Goal: Contribute content: Add original content to the website for others to see

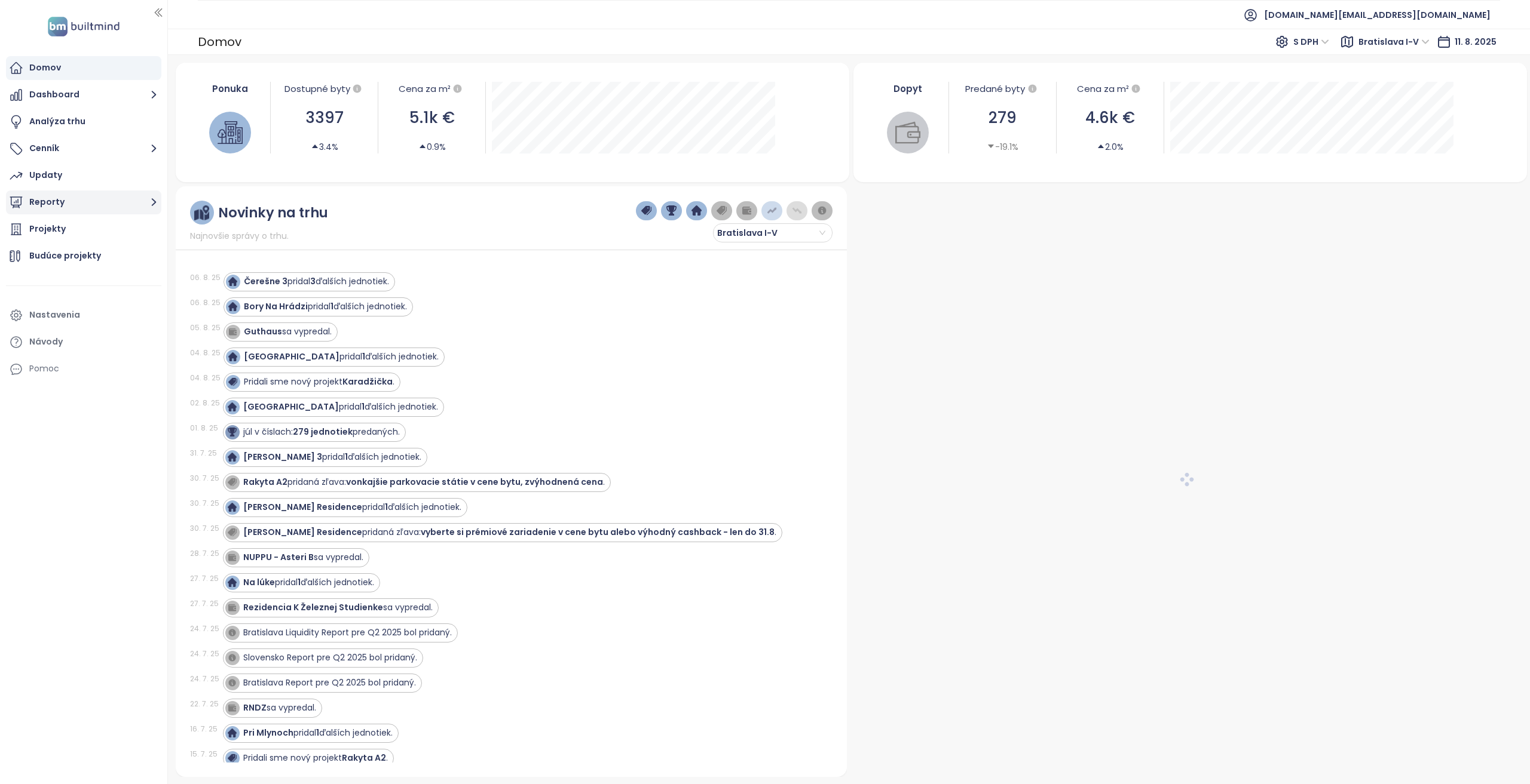
click at [82, 205] on button "Reporty" at bounding box center [84, 203] width 156 height 24
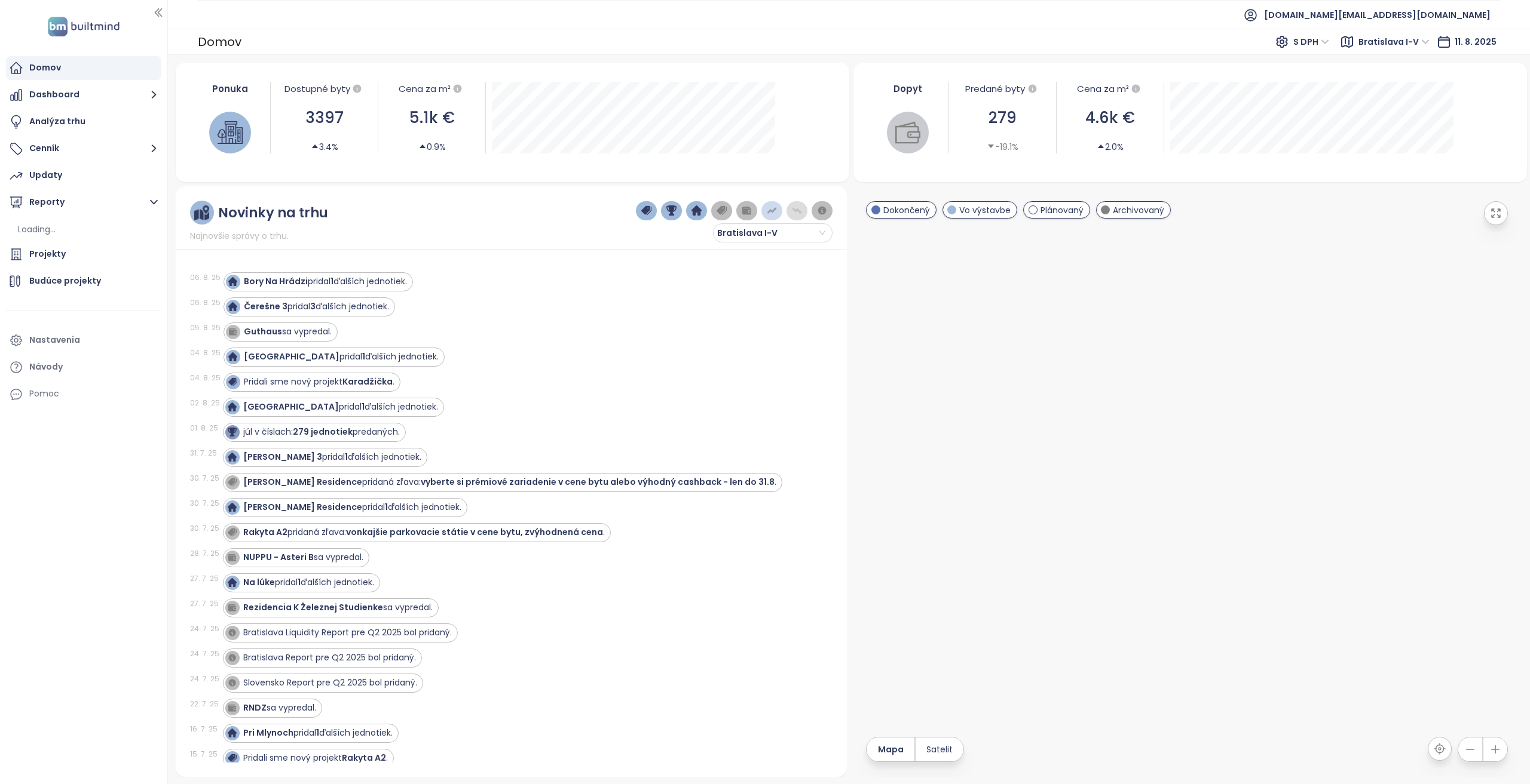
click at [73, 239] on ul "Loading..." at bounding box center [86, 230] width 143 height 19
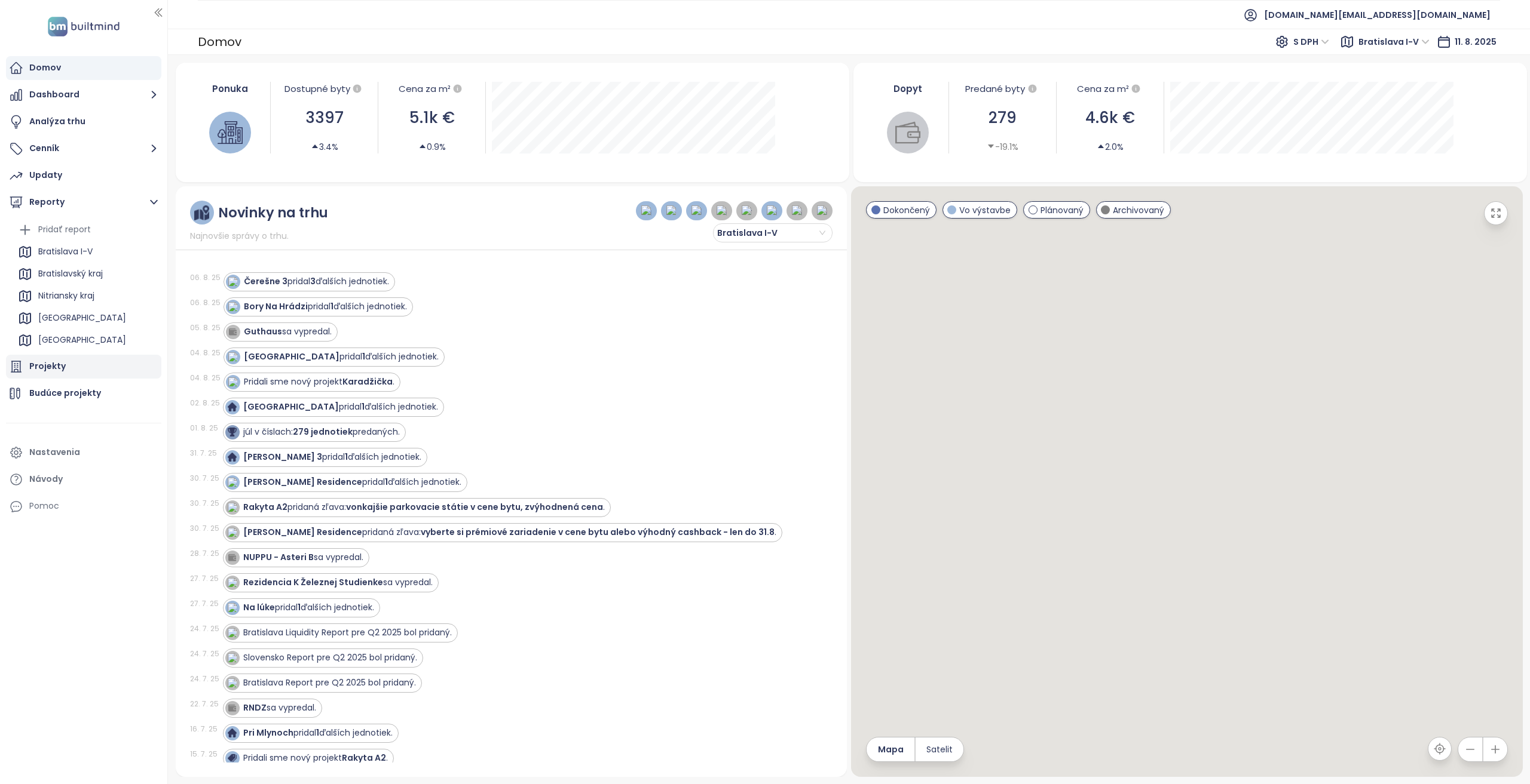
click at [68, 366] on div "Projekty" at bounding box center [84, 366] width 156 height 24
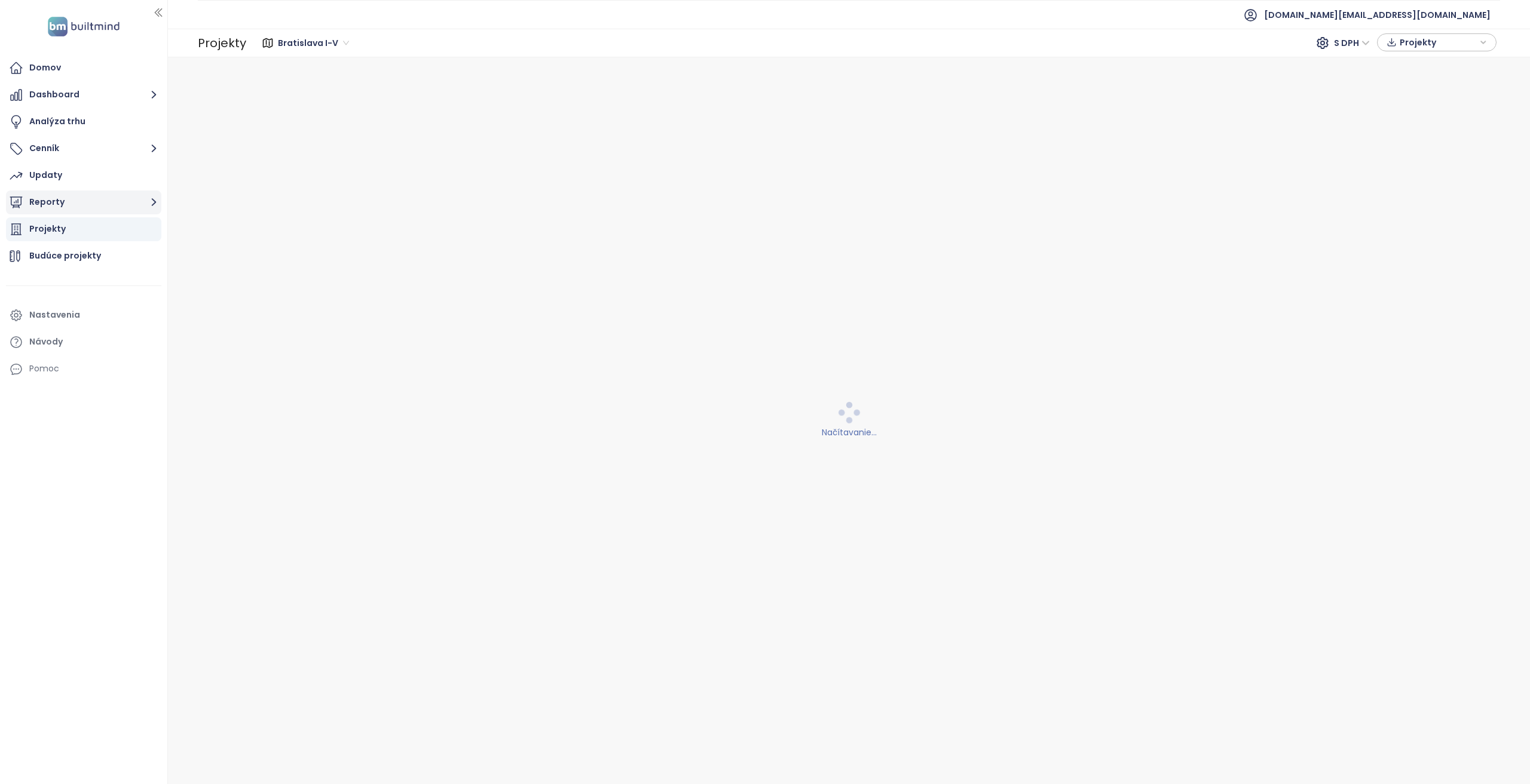
click at [77, 211] on button "Reporty" at bounding box center [84, 203] width 156 height 24
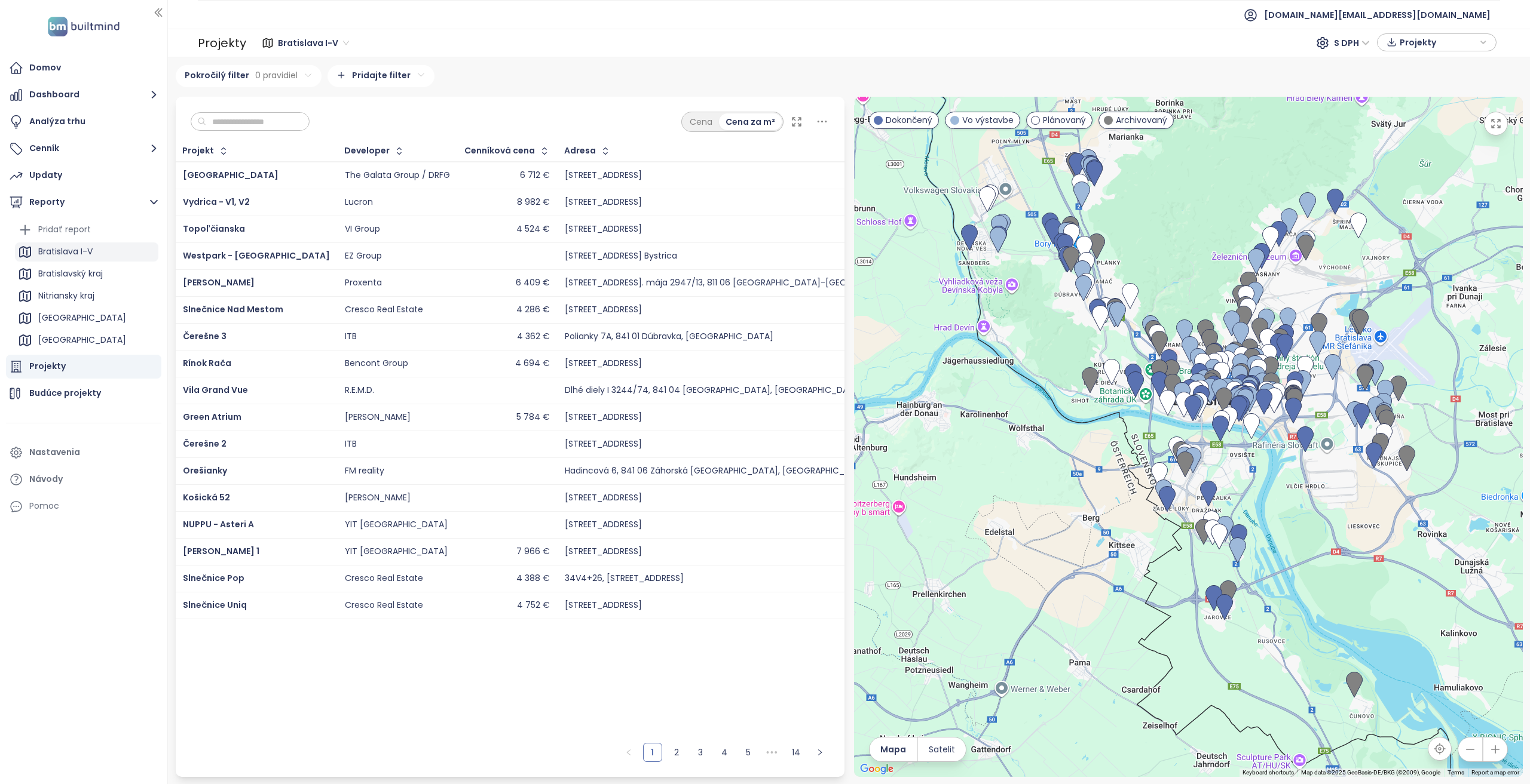
click at [68, 256] on div "Bratislava I-V" at bounding box center [65, 252] width 55 height 15
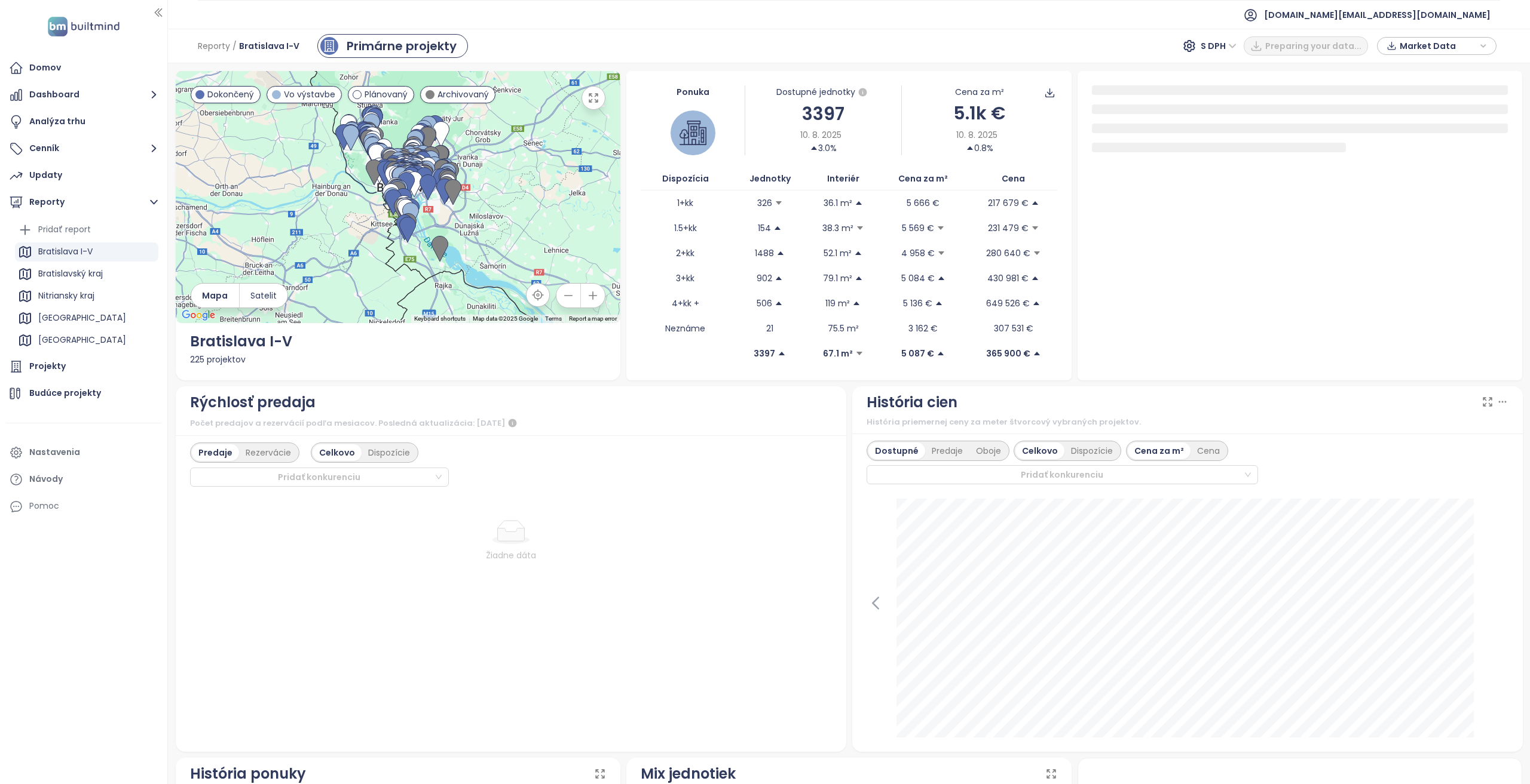
click at [62, 160] on ul "Domov Dashboard Analýza trhu Cenník Updaty Reporty Pridať report [GEOGRAPHIC_DA…" at bounding box center [84, 287] width 156 height 463
click at [64, 156] on button "Cenník" at bounding box center [84, 149] width 156 height 24
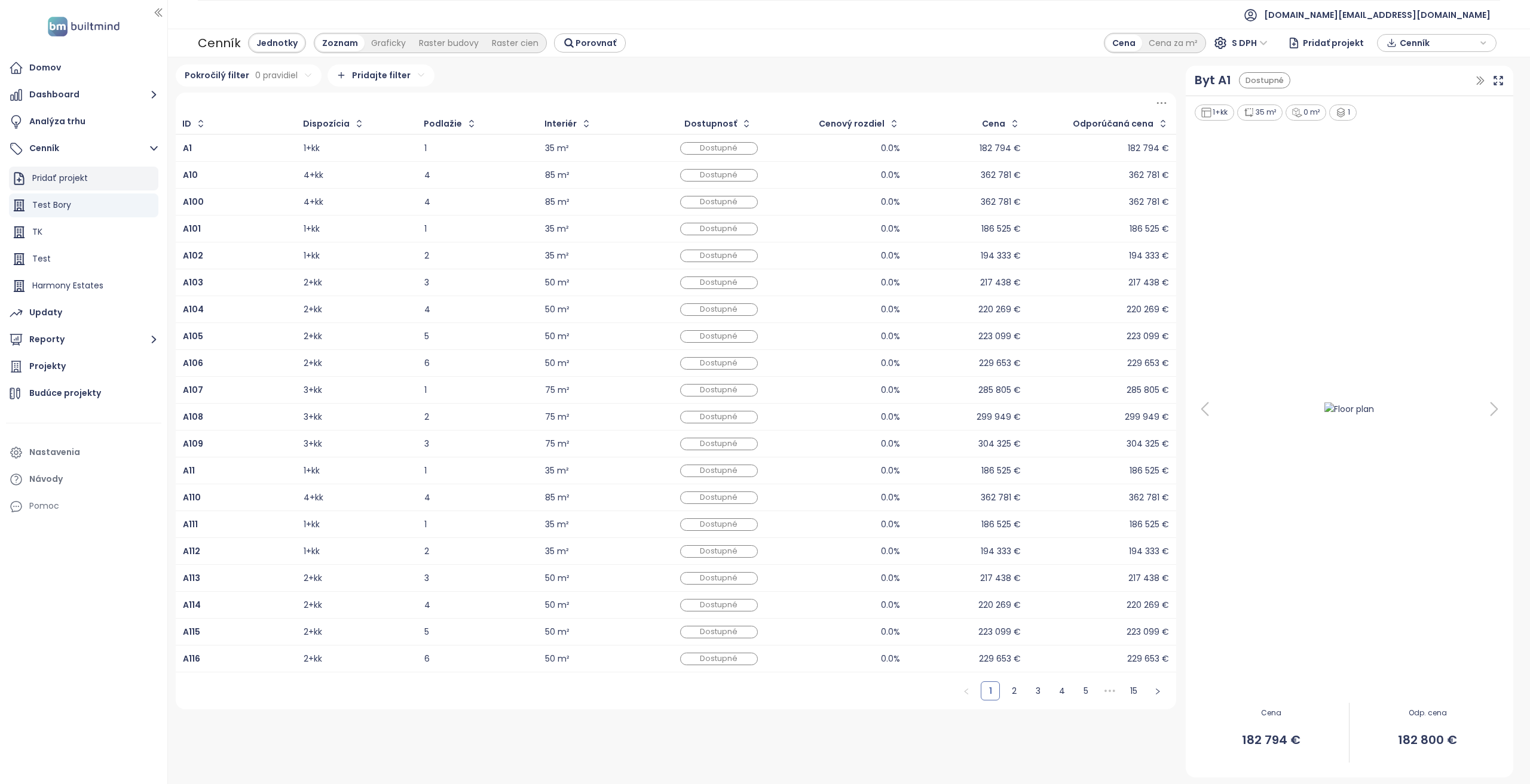
click at [66, 183] on div "Pridať projekt" at bounding box center [60, 178] width 55 height 15
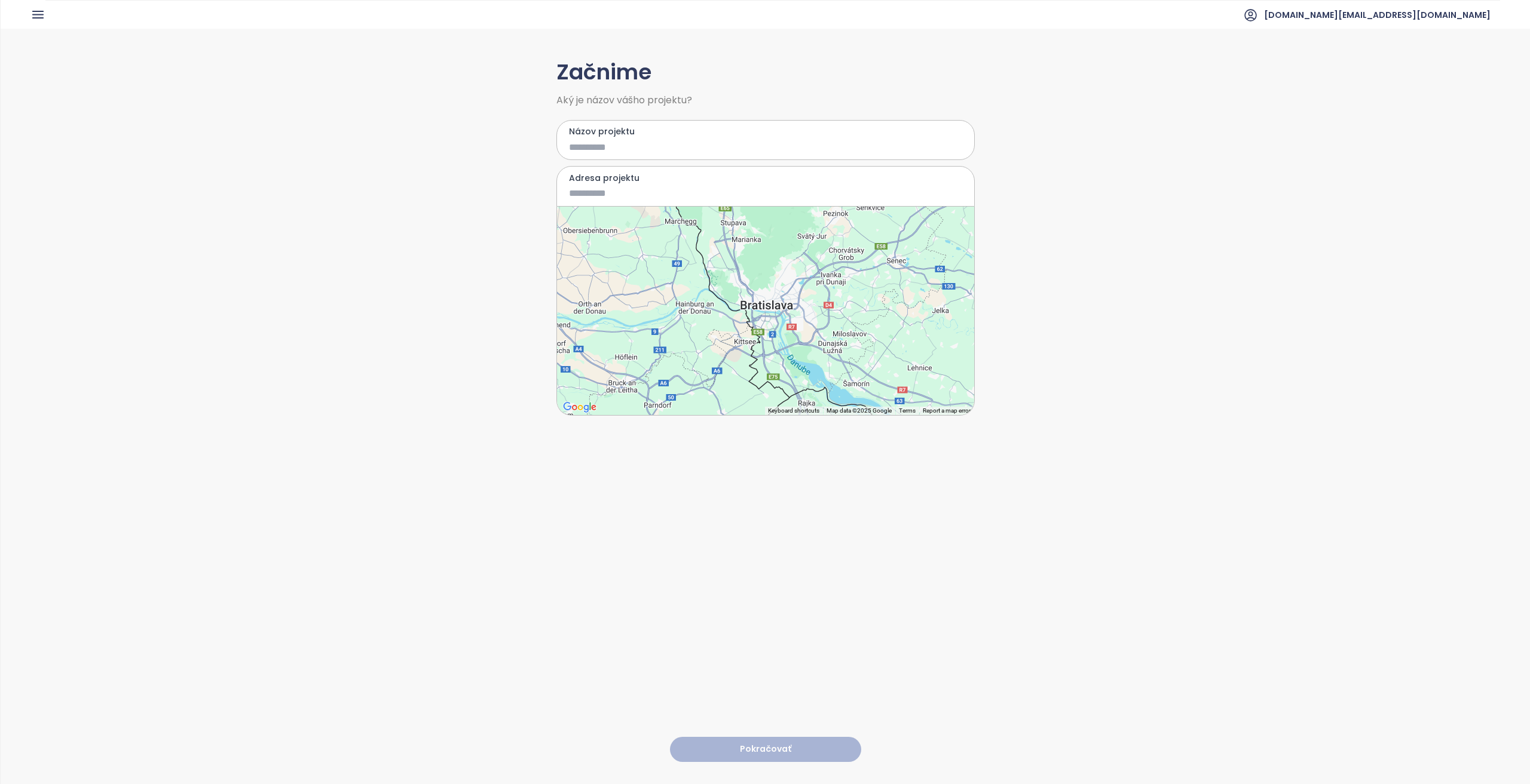
click at [573, 153] on input "Názov projektu" at bounding box center [757, 147] width 376 height 15
drag, startPoint x: 755, startPoint y: 306, endPoint x: 754, endPoint y: 298, distance: 8.1
click at [573, 306] on div at bounding box center [765, 311] width 417 height 209
click at [573, 298] on div at bounding box center [765, 311] width 417 height 209
click at [573, 183] on label "Adresa projektu" at bounding box center [766, 178] width 394 height 13
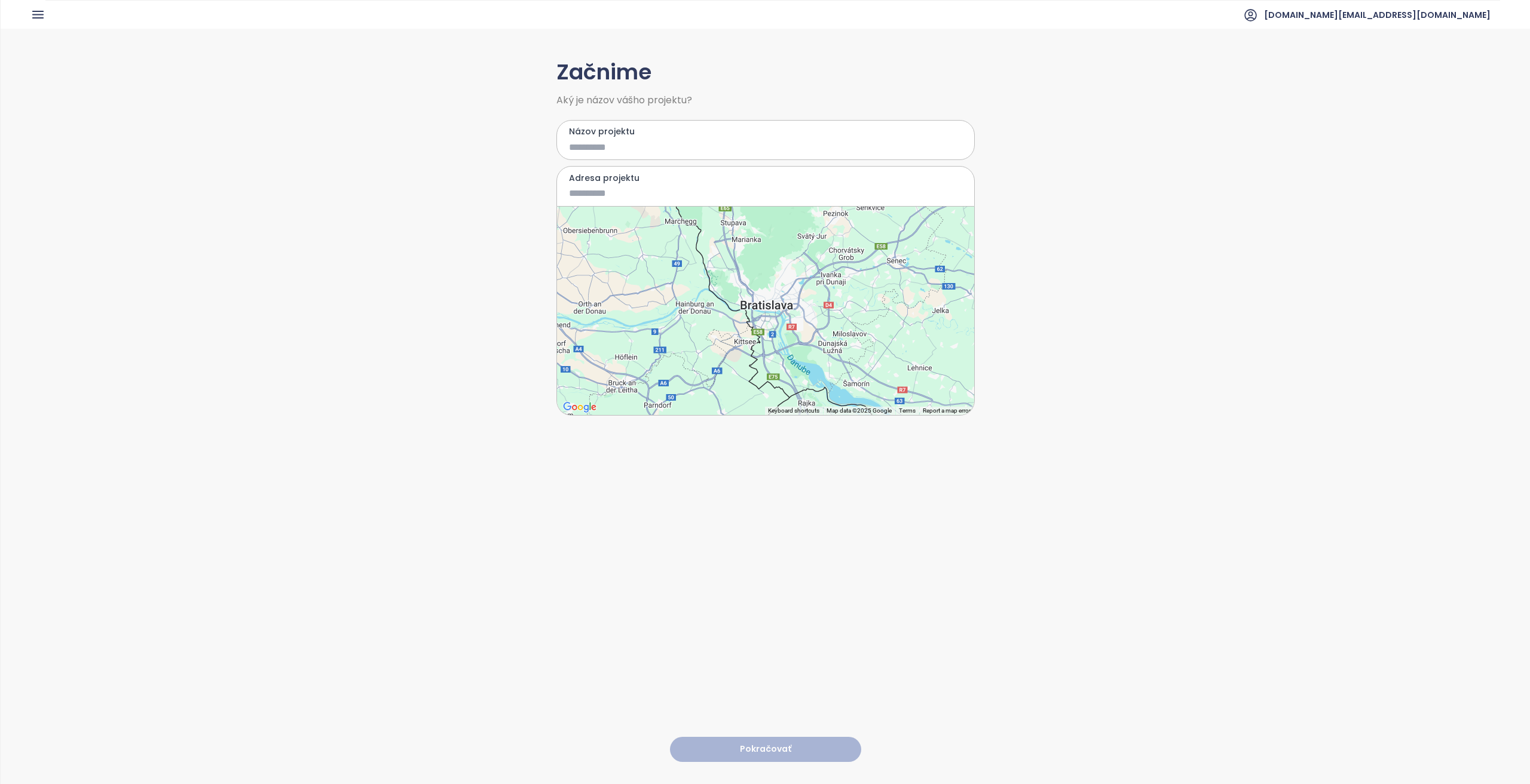
click at [573, 186] on input "Adresa projektu" at bounding box center [757, 194] width 376 height 15
type input "**********"
click at [573, 149] on input "Názov projektu" at bounding box center [757, 147] width 376 height 15
type input "****"
click at [573, 553] on button "Pokračovať" at bounding box center [766, 749] width 191 height 26
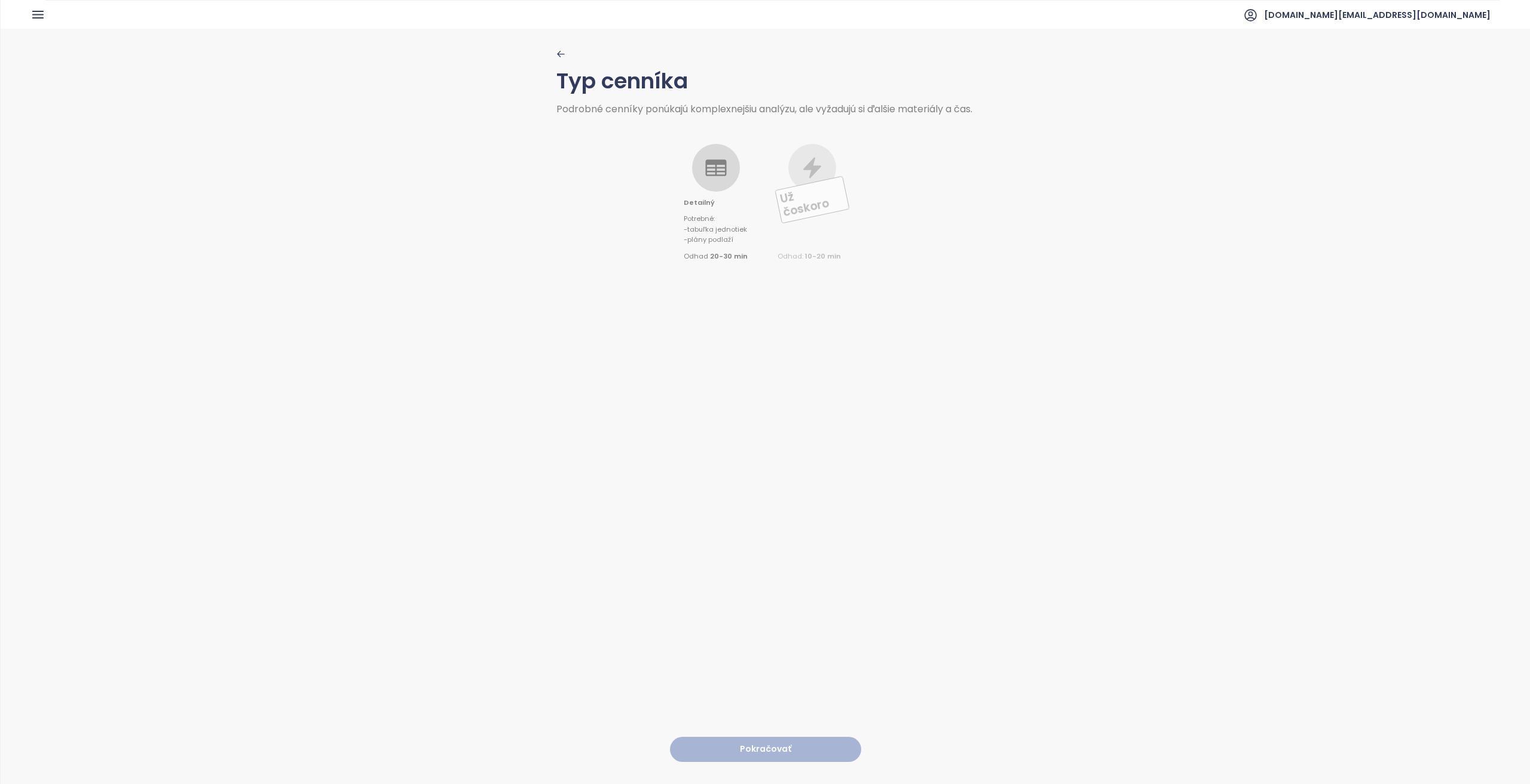
drag, startPoint x: 690, startPoint y: 183, endPoint x: 721, endPoint y: 759, distance: 576.8
click at [573, 183] on div "Detailný Potrebné : - tabuľka jednotiek - plány podlaží Odhad 20-30 min" at bounding box center [715, 203] width 64 height 118
click at [573, 553] on button "Pokračovať" at bounding box center [766, 749] width 191 height 26
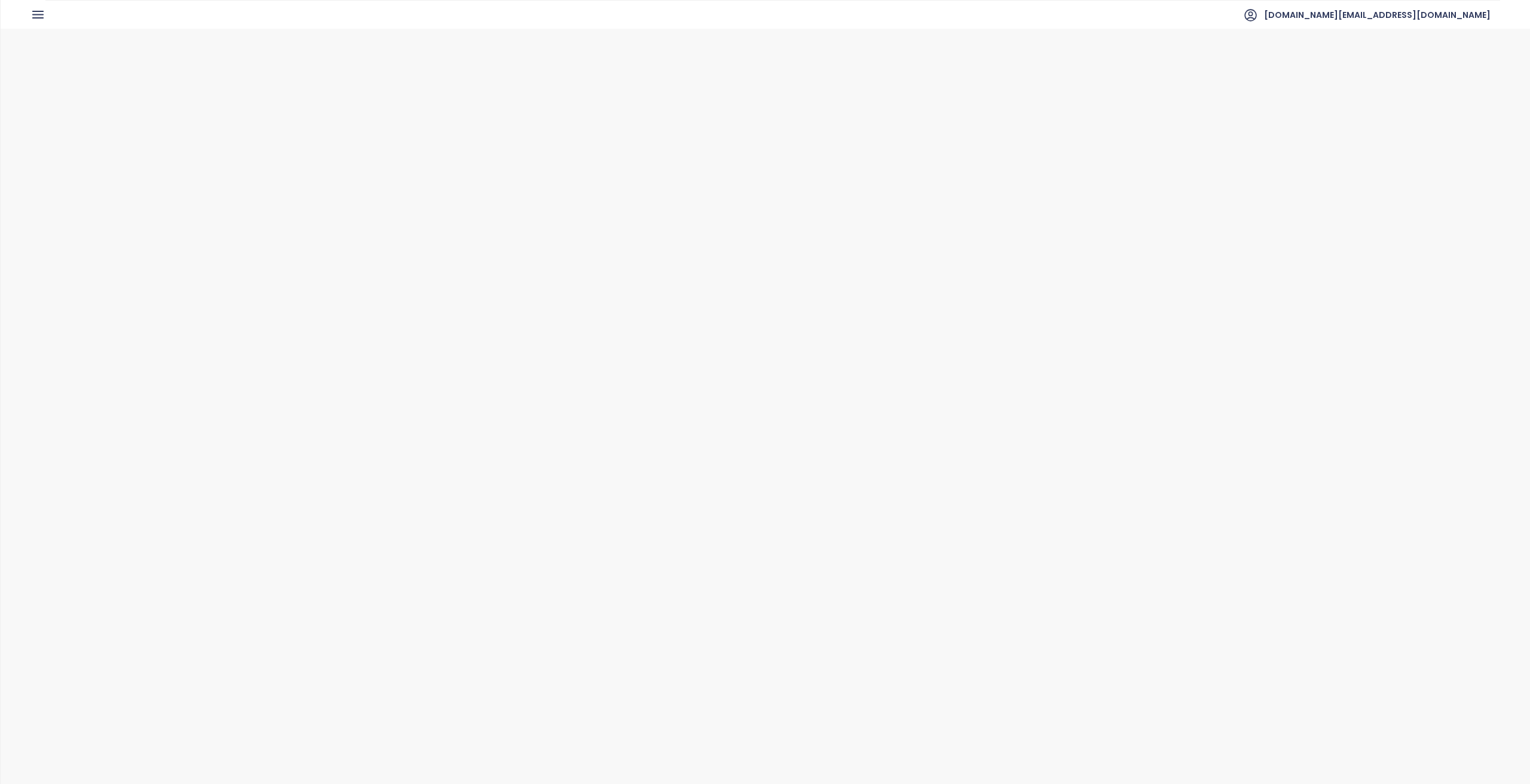
drag, startPoint x: 724, startPoint y: 193, endPoint x: 732, endPoint y: 370, distance: 177.2
click at [573, 193] on icon at bounding box center [726, 193] width 24 height 24
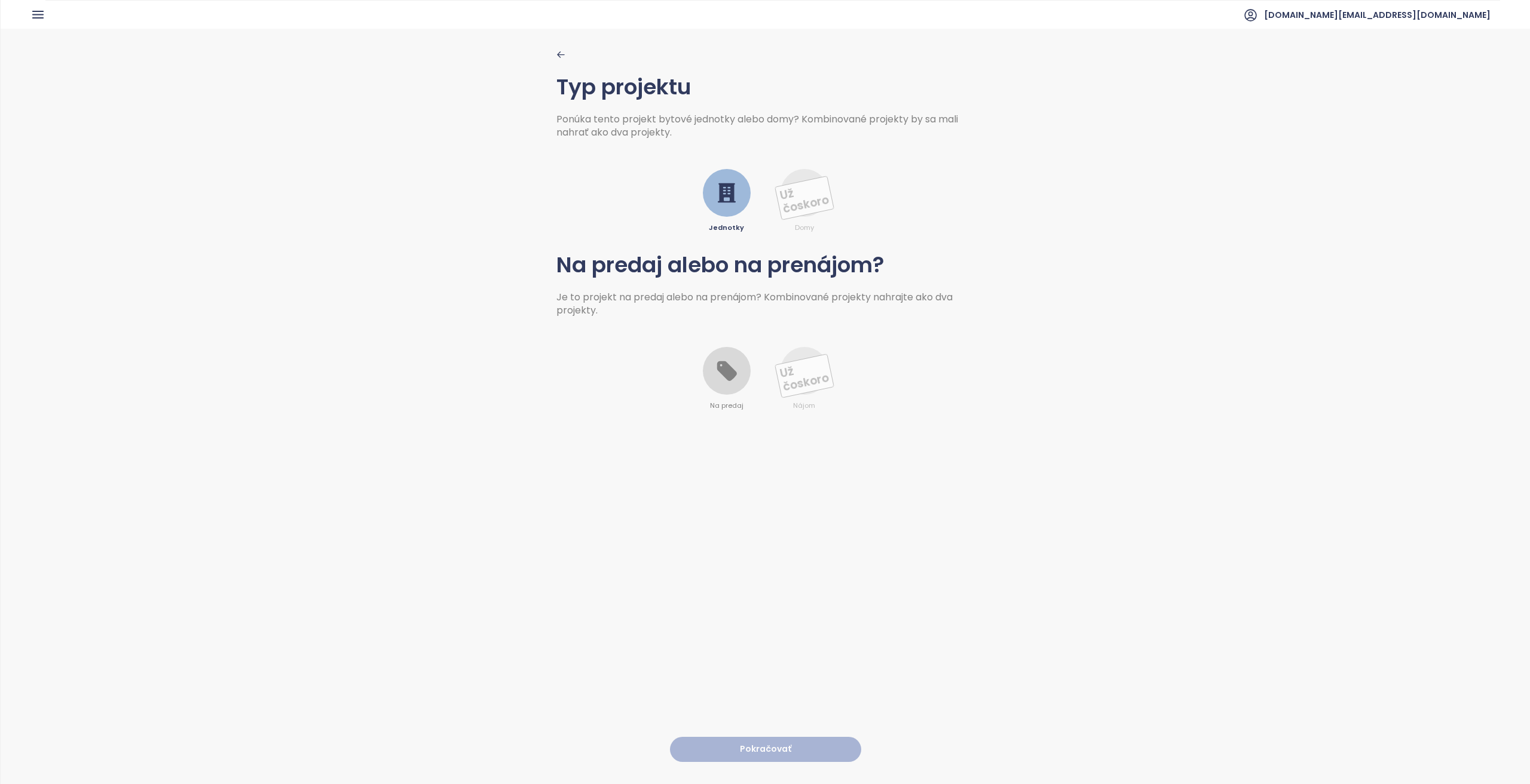
click at [573, 366] on icon at bounding box center [726, 371] width 24 height 24
click at [573, 553] on button "Pokračovať" at bounding box center [766, 749] width 191 height 26
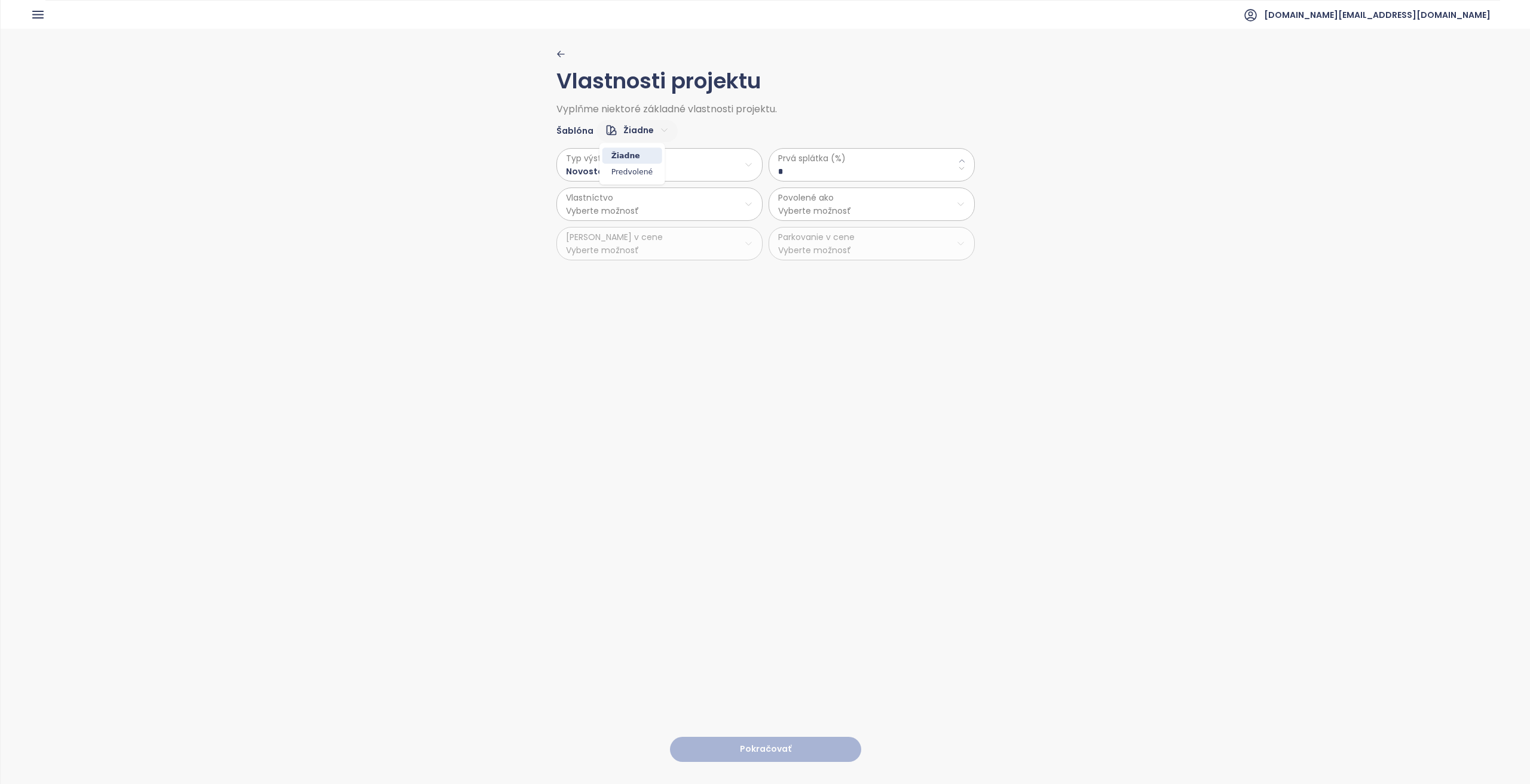
click at [573, 125] on html "Domov Dashboard Analýza trhu Cenník Updaty Reporty Projekty Budúce projekty Nas…" at bounding box center [765, 392] width 1530 height 784
click at [573, 165] on span "Predvolené" at bounding box center [632, 172] width 59 height 17
type \(\%\) "**"
click at [573, 553] on button "Pokračovať" at bounding box center [766, 749] width 191 height 26
click at [573, 126] on html "Domov Dashboard Analýza trhu Cenník Updaty Reporty Projekty Budúce projekty Nas…" at bounding box center [765, 392] width 1530 height 784
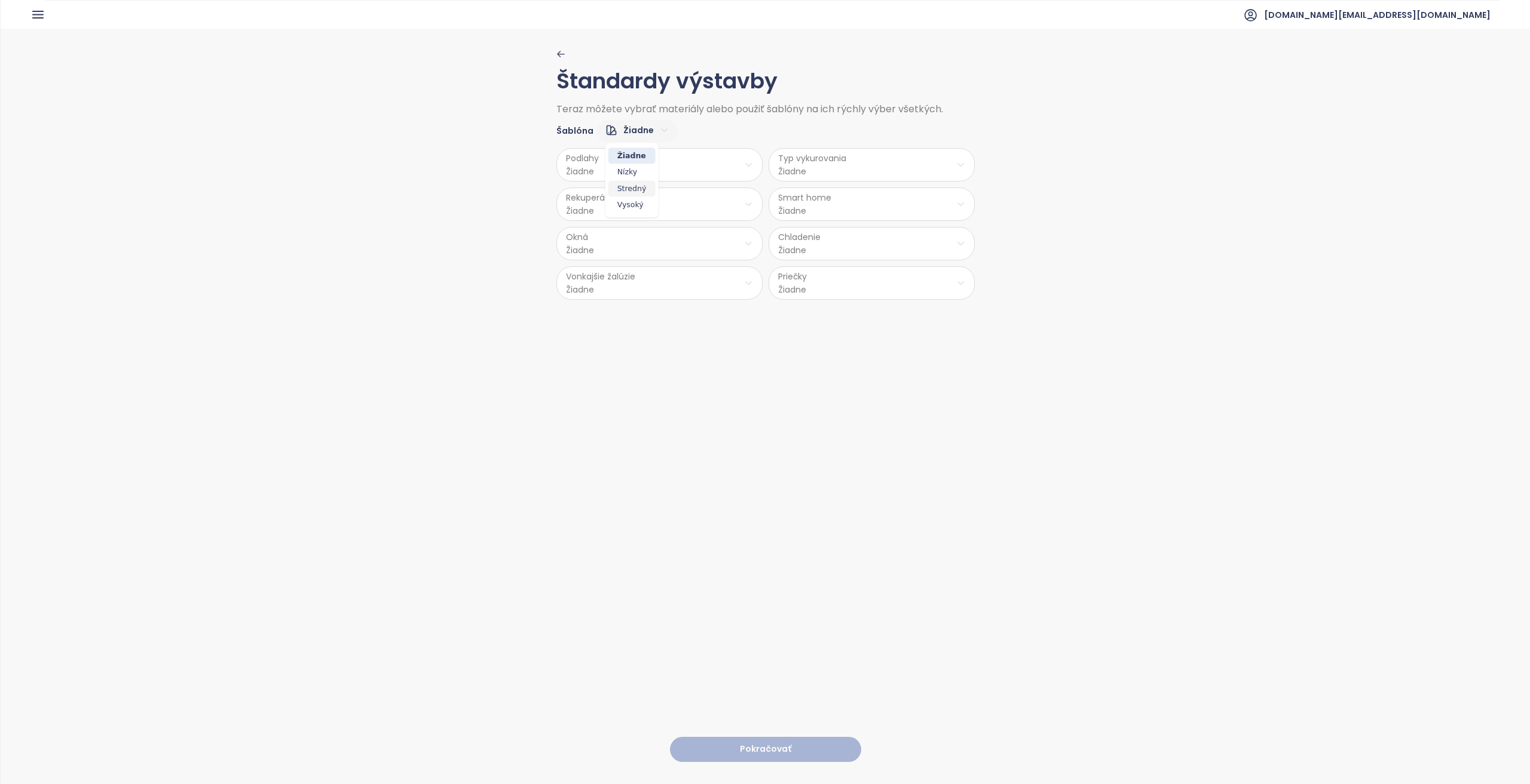
click at [573, 186] on span "Stredný" at bounding box center [632, 189] width 47 height 17
click at [573, 553] on button "Pokračovať" at bounding box center [766, 749] width 191 height 26
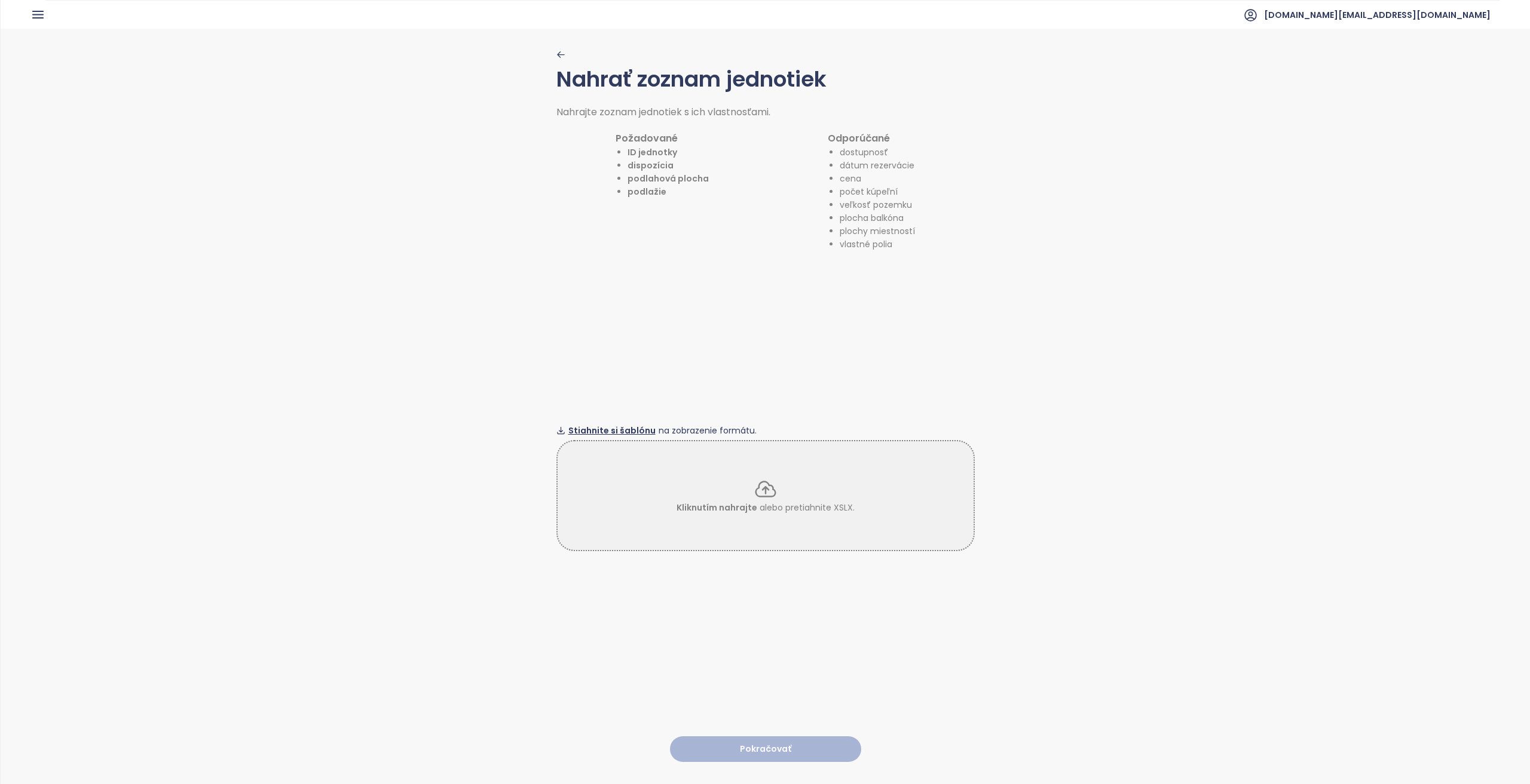
click at [573, 428] on span "Stiahnite si šablónu" at bounding box center [612, 430] width 87 height 13
